Goal: Navigation & Orientation: Find specific page/section

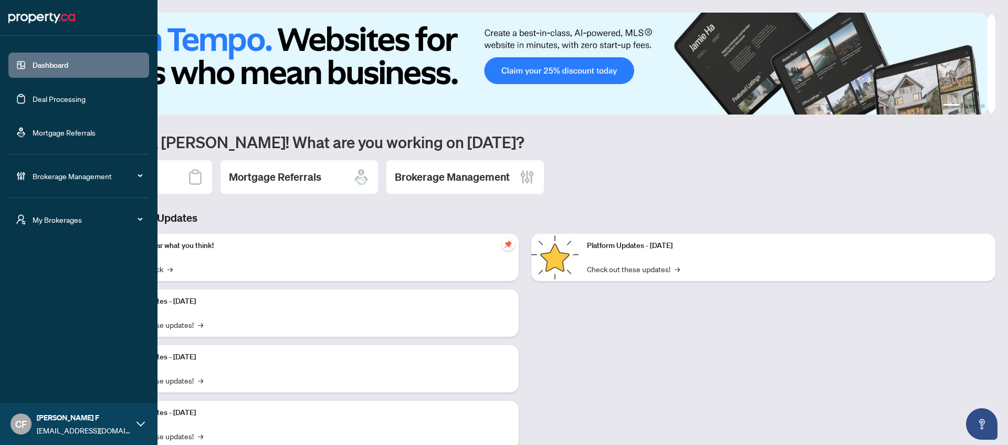
click at [32, 218] on div "My Brokerages" at bounding box center [78, 219] width 141 height 25
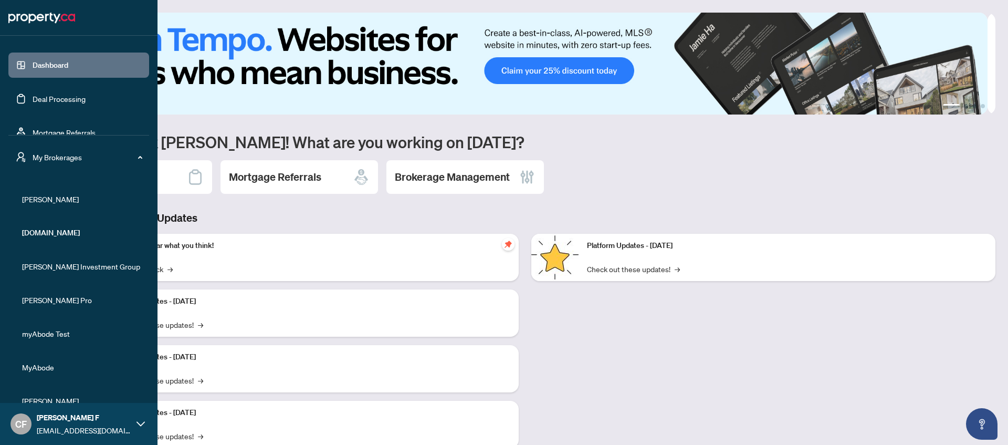
click at [38, 202] on span "[PERSON_NAME]" at bounding box center [82, 199] width 120 height 12
